Goal: Transaction & Acquisition: Purchase product/service

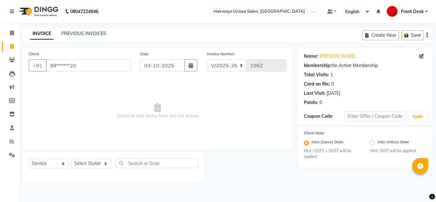
select select "786"
select select "service"
click at [78, 70] on input "99******20" at bounding box center [88, 65] width 85 height 12
type input "9"
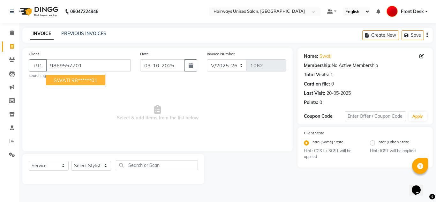
click at [80, 77] on button "SWATI 98******01" at bounding box center [75, 80] width 59 height 10
type input "98******01"
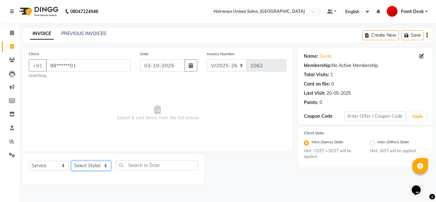
click at [91, 169] on select "Select Stylist [PERSON_NAME] ALIM [PERSON_NAME] Front Desk [PERSON_NAME] [PERSO…" at bounding box center [91, 166] width 40 height 10
select select "13252"
click at [71, 161] on select "Select Stylist [PERSON_NAME] ALIM [PERSON_NAME] Front Desk [PERSON_NAME] [PERSO…" at bounding box center [91, 166] width 40 height 10
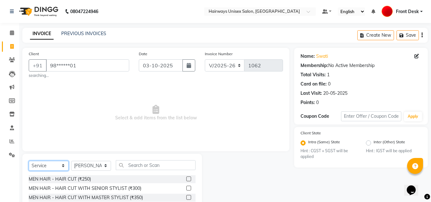
click at [39, 165] on select "Select Service Product Membership Package Voucher Prepaid Gift Card" at bounding box center [49, 166] width 40 height 10
click at [29, 161] on select "Select Service Product Membership Package Voucher Prepaid Gift Card" at bounding box center [49, 166] width 40 height 10
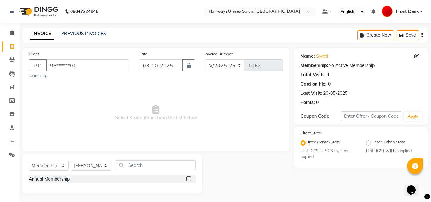
click at [190, 178] on label at bounding box center [188, 179] width 5 height 5
click at [190, 178] on input "checkbox" at bounding box center [188, 179] width 4 height 4
select select "select"
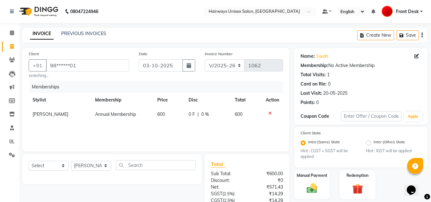
click at [422, 35] on icon "button" at bounding box center [422, 35] width 1 height 0
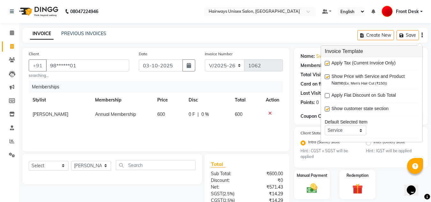
click at [328, 63] on label at bounding box center [327, 63] width 5 height 5
click at [328, 63] on input "checkbox" at bounding box center [327, 64] width 4 height 4
checkbox input "false"
click at [234, 65] on select "INV/25-26 V/2025-26" at bounding box center [225, 65] width 40 height 12
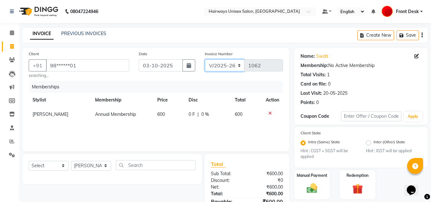
select select "6958"
click at [205, 59] on select "INV/25-26 V/2025-26" at bounding box center [225, 65] width 40 height 12
type input "0747"
click at [229, 60] on select "INV/25-26 V/2025-26" at bounding box center [225, 65] width 40 height 12
select select "786"
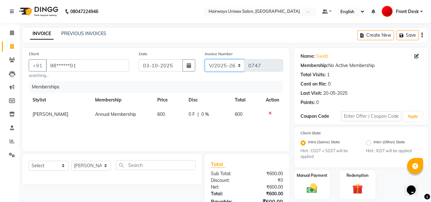
click at [205, 59] on select "INV/25-26 V/2025-26" at bounding box center [225, 65] width 40 height 12
type input "1062"
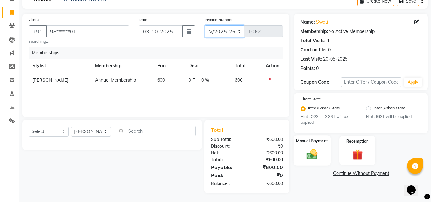
scroll to position [35, 0]
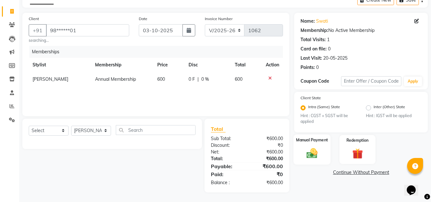
click at [304, 149] on img at bounding box center [312, 153] width 18 height 13
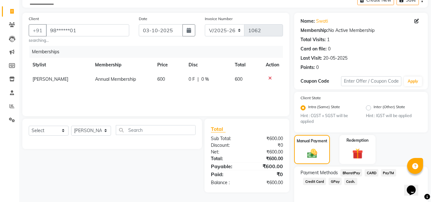
click at [329, 181] on span "GPay" at bounding box center [335, 181] width 13 height 7
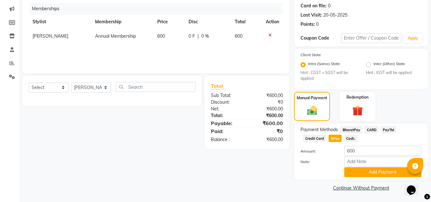
scroll to position [79, 0]
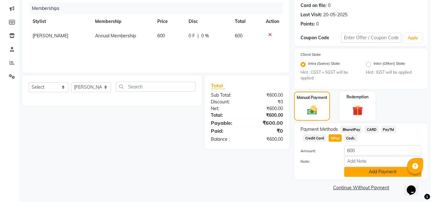
click at [352, 176] on button "Add Payment" at bounding box center [382, 172] width 77 height 10
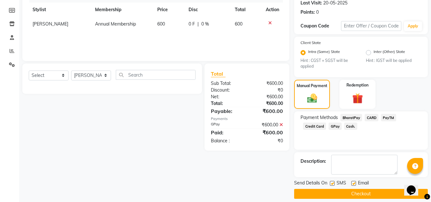
scroll to position [97, 0]
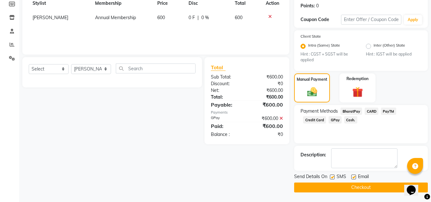
click at [352, 184] on button "Checkout" at bounding box center [361, 188] width 134 height 10
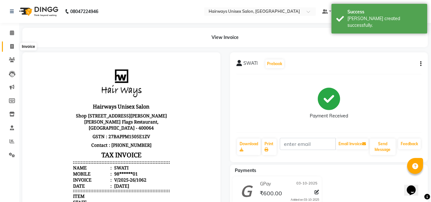
click at [11, 46] on icon at bounding box center [12, 46] width 4 height 5
select select "service"
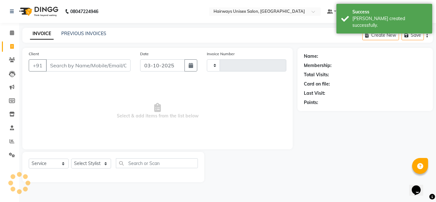
type input "1063"
select select "786"
click at [103, 66] on input "Client" at bounding box center [88, 65] width 85 height 12
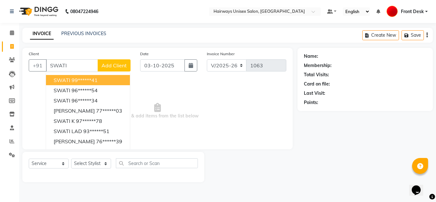
click at [84, 63] on input "SWATI" at bounding box center [72, 65] width 52 height 12
type input "S"
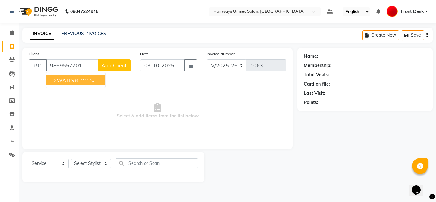
type input "9869557701"
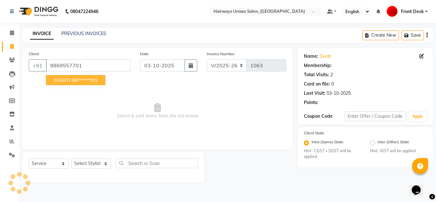
select select "1: Object"
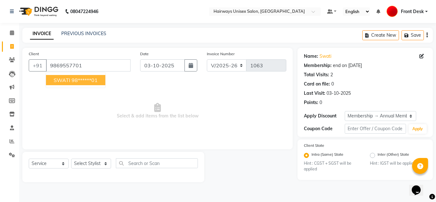
click at [91, 78] on ngb-highlight "98******01" at bounding box center [85, 80] width 26 height 6
type input "98******01"
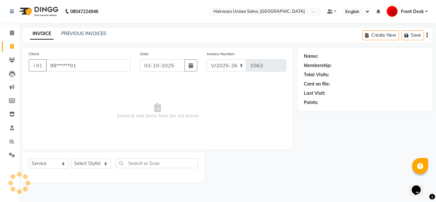
select select "1: Object"
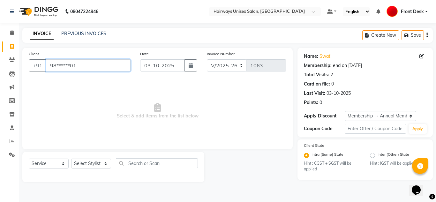
click at [123, 69] on input "98******01" at bounding box center [88, 65] width 85 height 12
type input "9"
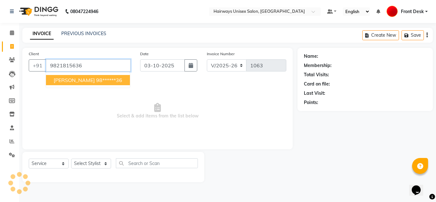
type input "9821815636"
select select "1: Object"
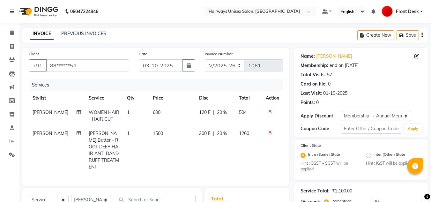
select select "786"
select select "service"
select select "13252"
select select "1: Object"
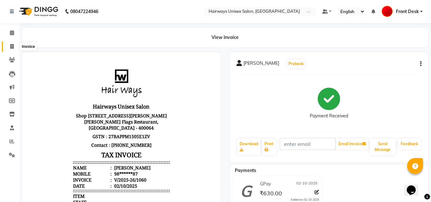
click at [14, 45] on span at bounding box center [11, 46] width 11 height 7
select select "786"
select select "service"
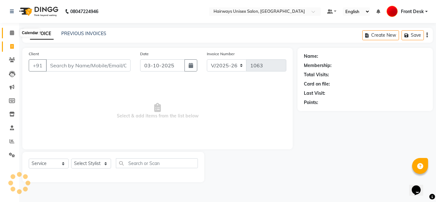
click at [8, 34] on span at bounding box center [11, 32] width 11 height 7
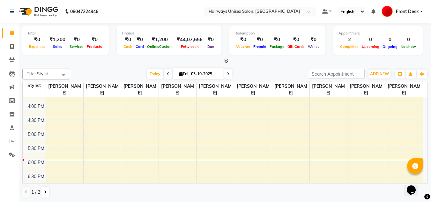
scroll to position [192, 0]
click at [208, 149] on div "9:00 AM 9:30 AM 10:00 AM 10:30 AM 11:00 AM 11:30 AM 12:00 PM 12:30 PM 1:00 PM 1…" at bounding box center [223, 102] width 400 height 393
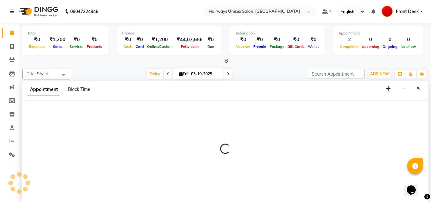
scroll to position [0, 0]
select select "13252"
select select "1065"
select select "tentative"
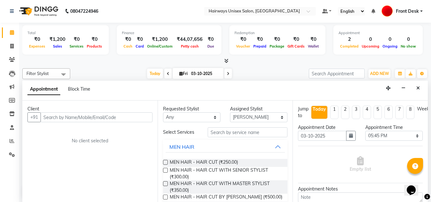
click at [133, 119] on input "text" at bounding box center [97, 117] width 112 height 10
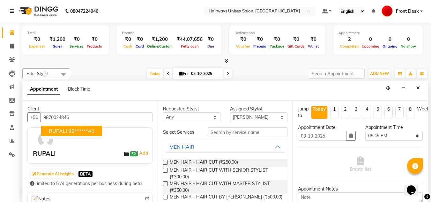
click at [86, 128] on ngb-highlight "98******46" at bounding box center [81, 131] width 26 height 6
type input "98******46"
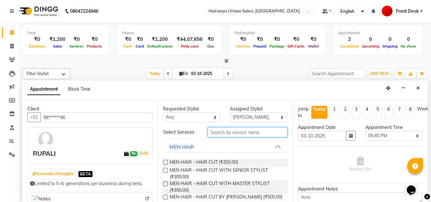
click at [244, 133] on input "text" at bounding box center [248, 132] width 80 height 10
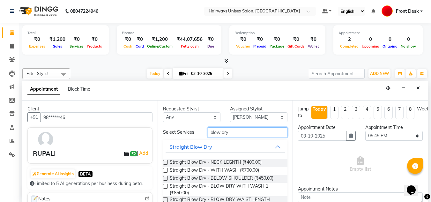
type input "blow dry"
click at [166, 179] on label at bounding box center [165, 178] width 5 height 5
click at [166, 179] on input "checkbox" at bounding box center [165, 179] width 4 height 4
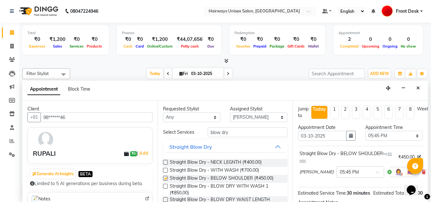
checkbox input "false"
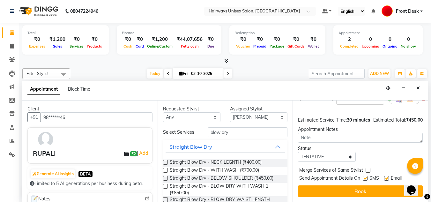
scroll to position [85, 0]
click at [364, 176] on label at bounding box center [365, 178] width 5 height 5
click at [364, 177] on input "checkbox" at bounding box center [365, 179] width 4 height 4
checkbox input "false"
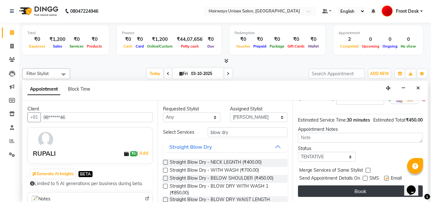
click at [366, 185] on button "Book" at bounding box center [360, 190] width 125 height 11
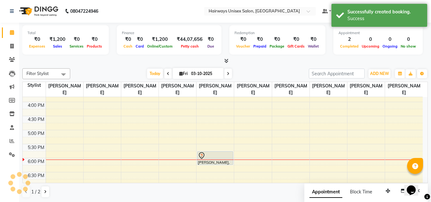
scroll to position [0, 0]
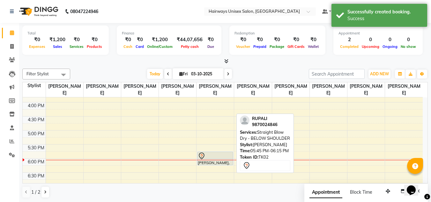
click at [212, 155] on div "[PERSON_NAME], TK02, 05:45 PM-06:15 PM, Straight Blow Dry - BELOW SHOULDER" at bounding box center [215, 158] width 35 height 13
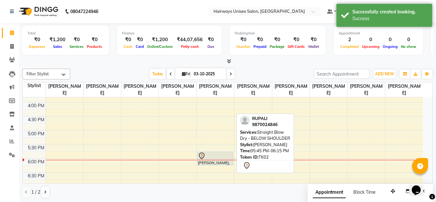
select select "7"
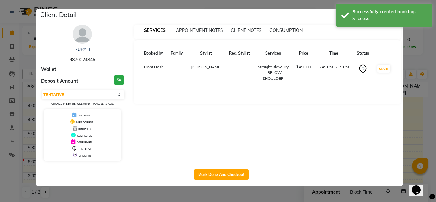
click at [209, 167] on div "Mark Done And Checkout" at bounding box center [221, 174] width 363 height 23
click at [212, 172] on button "Mark Done And Checkout" at bounding box center [221, 174] width 55 height 10
select select "service"
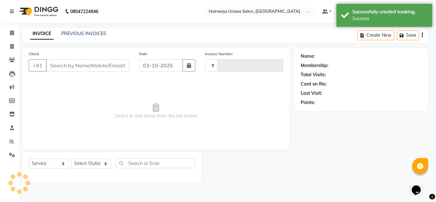
type input "1063"
select select "786"
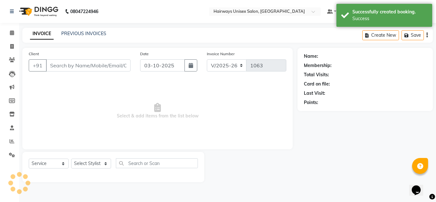
type input "98******46"
select select "13252"
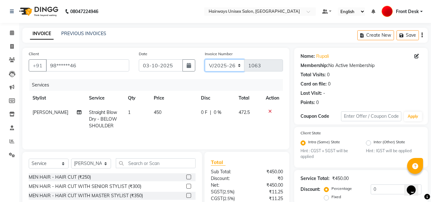
click at [219, 68] on select "INV/25-26 V/2025-26" at bounding box center [225, 65] width 40 height 12
select select "6958"
click at [205, 59] on select "INV/25-26 V/2025-26" at bounding box center [225, 65] width 40 height 12
type input "0747"
click at [423, 35] on icon "button" at bounding box center [422, 35] width 1 height 0
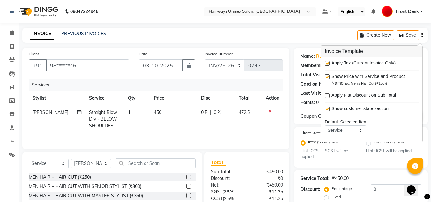
click at [327, 64] on label at bounding box center [327, 63] width 5 height 5
click at [327, 64] on input "checkbox" at bounding box center [327, 64] width 4 height 4
checkbox input "false"
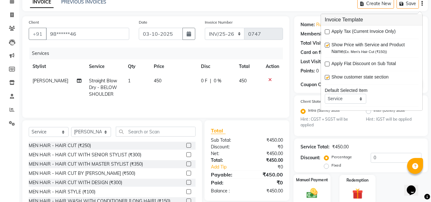
scroll to position [56, 0]
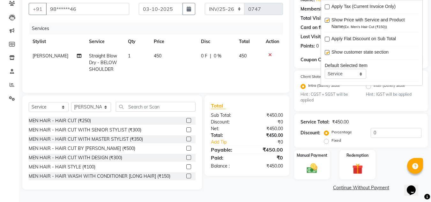
click at [392, 145] on div "Service Total: ₹450.00 Discount: Percentage Fixed 0" at bounding box center [361, 131] width 134 height 34
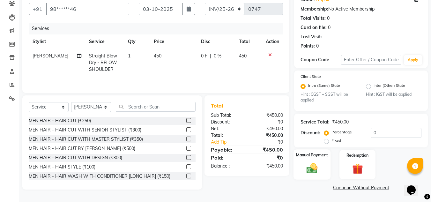
click at [303, 171] on div "Manual Payment" at bounding box center [312, 164] width 37 height 30
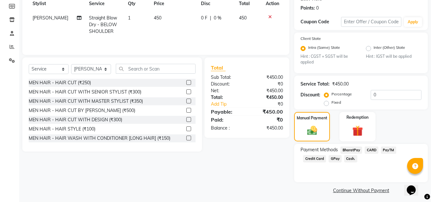
scroll to position [97, 0]
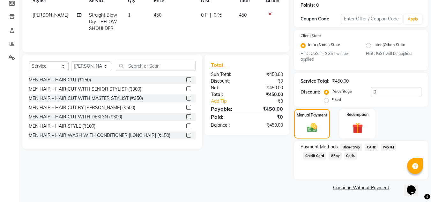
click at [344, 158] on span "Cash." at bounding box center [350, 155] width 13 height 7
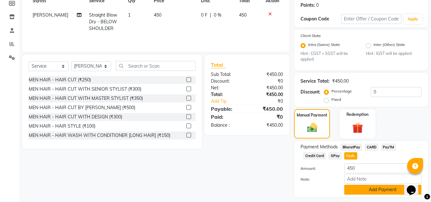
click at [350, 189] on button "Add Payment" at bounding box center [382, 190] width 77 height 10
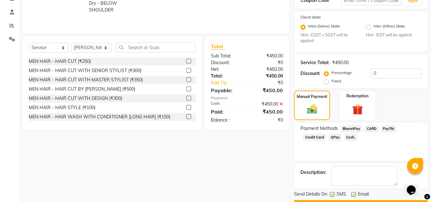
scroll to position [133, 0]
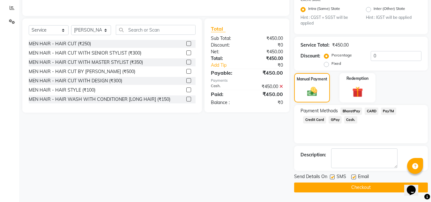
click at [353, 187] on button "Checkout" at bounding box center [361, 188] width 134 height 10
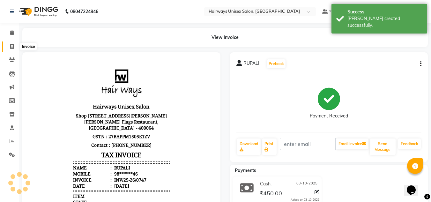
click at [14, 48] on icon at bounding box center [12, 46] width 4 height 5
select select "786"
select select "service"
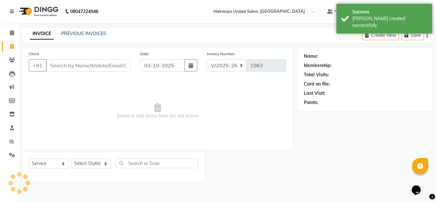
click at [71, 68] on input "Client" at bounding box center [88, 65] width 85 height 12
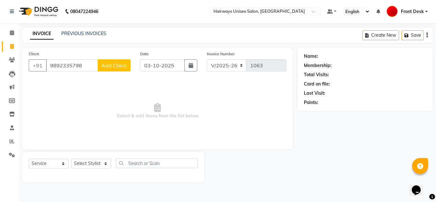
type input "9892335798"
click at [114, 66] on span "Add Client" at bounding box center [114, 65] width 25 height 6
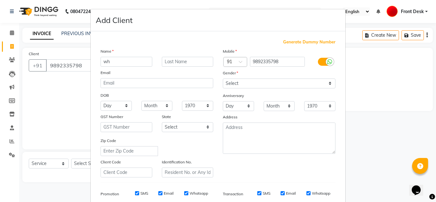
type input "w"
type input "s"
type input "SHWETA"
click at [195, 63] on input "text" at bounding box center [188, 62] width 52 height 10
type input "[PERSON_NAME]"
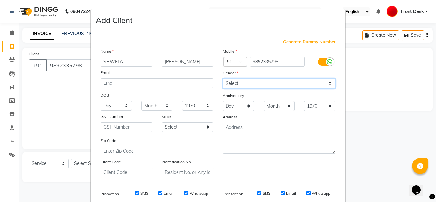
click at [253, 86] on select "Select [DEMOGRAPHIC_DATA] [DEMOGRAPHIC_DATA] Other Prefer Not To Say" at bounding box center [279, 84] width 113 height 10
select select "[DEMOGRAPHIC_DATA]"
click at [223, 79] on select "Select [DEMOGRAPHIC_DATA] [DEMOGRAPHIC_DATA] Other Prefer Not To Say" at bounding box center [279, 84] width 113 height 10
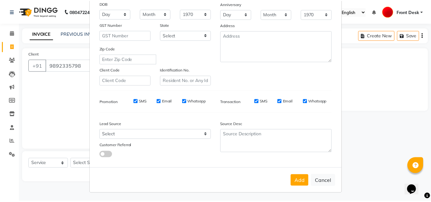
scroll to position [93, 0]
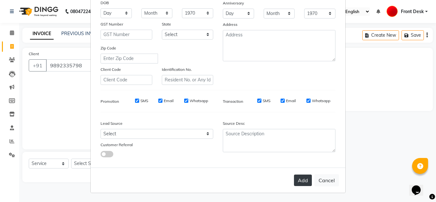
click at [305, 182] on button "Add" at bounding box center [303, 180] width 18 height 11
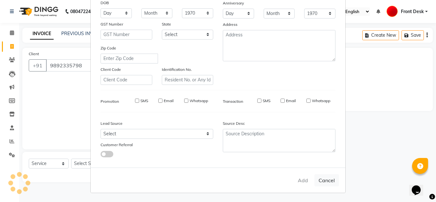
type input "98******98"
select select
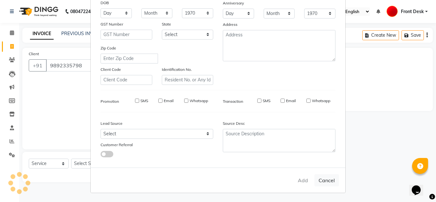
select select
checkbox input "false"
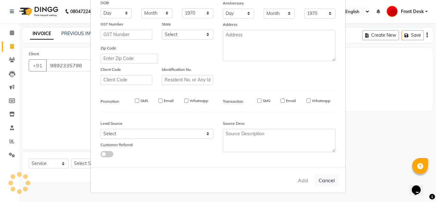
checkbox input "false"
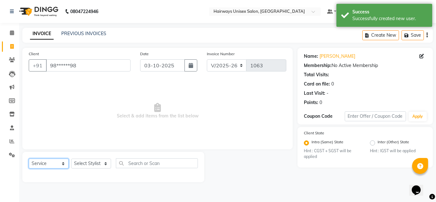
click at [57, 162] on select "Select Service Product Membership Package Voucher Prepaid Gift Card" at bounding box center [49, 164] width 40 height 10
select select "membership"
click at [29, 159] on select "Select Service Product Membership Package Voucher Prepaid Gift Card" at bounding box center [49, 164] width 40 height 10
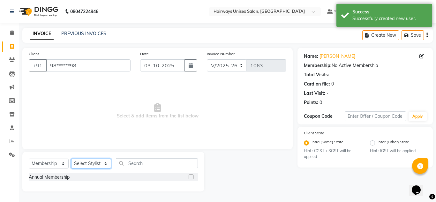
click at [93, 165] on select "Select Stylist [PERSON_NAME] ALIM [PERSON_NAME] Front Desk [PERSON_NAME] [PERSO…" at bounding box center [91, 164] width 40 height 10
select select "13394"
click at [71, 159] on select "Select Stylist [PERSON_NAME] ALIM [PERSON_NAME] Front Desk [PERSON_NAME] [PERSO…" at bounding box center [91, 164] width 40 height 10
click at [192, 174] on div at bounding box center [193, 177] width 9 height 8
click at [192, 178] on label at bounding box center [191, 177] width 5 height 5
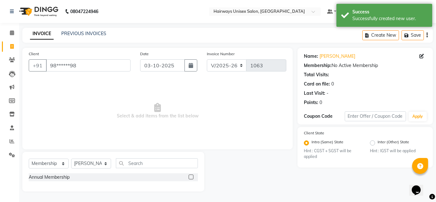
click at [192, 178] on input "checkbox" at bounding box center [191, 177] width 4 height 4
select select "select"
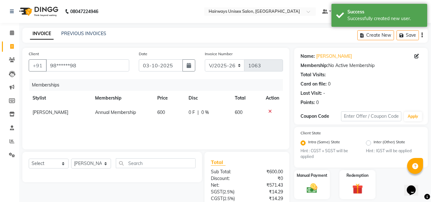
click at [423, 35] on icon "button" at bounding box center [422, 35] width 1 height 0
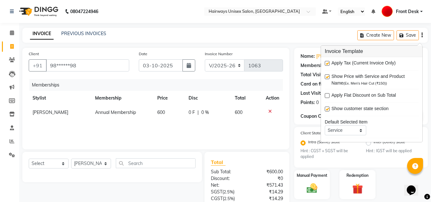
click at [328, 63] on label at bounding box center [327, 63] width 5 height 5
click at [328, 63] on input "checkbox" at bounding box center [327, 64] width 4 height 4
checkbox input "false"
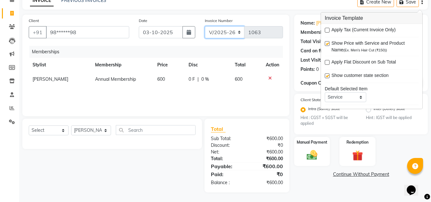
click at [221, 28] on select "INV/25-26 V/2025-26" at bounding box center [225, 32] width 40 height 12
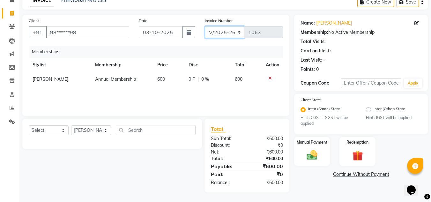
select select "6958"
click at [205, 26] on select "INV/25-26 V/2025-26" at bounding box center [225, 32] width 40 height 12
type input "0748"
click at [307, 151] on img at bounding box center [312, 155] width 18 height 13
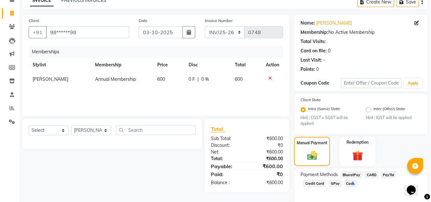
click at [344, 182] on span "Cash." at bounding box center [350, 183] width 13 height 7
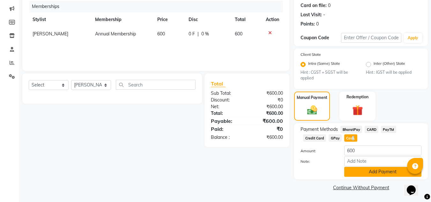
click at [358, 170] on button "Add Payment" at bounding box center [382, 172] width 77 height 10
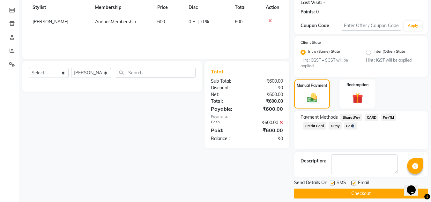
scroll to position [97, 0]
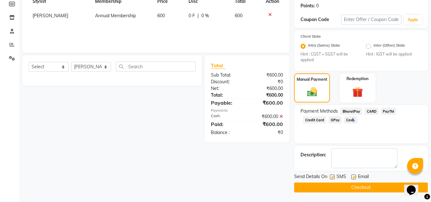
click at [353, 191] on button "Checkout" at bounding box center [361, 188] width 134 height 10
